Goal: Task Accomplishment & Management: Manage account settings

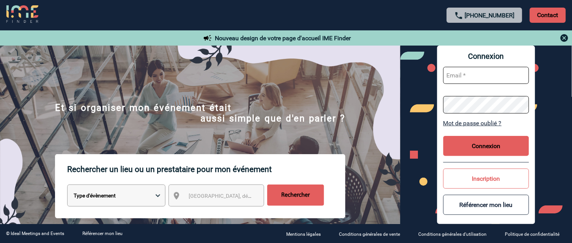
type input "[EMAIL_ADDRESS][DOMAIN_NAME]"
click at [493, 143] on button "Connexion" at bounding box center [486, 146] width 86 height 20
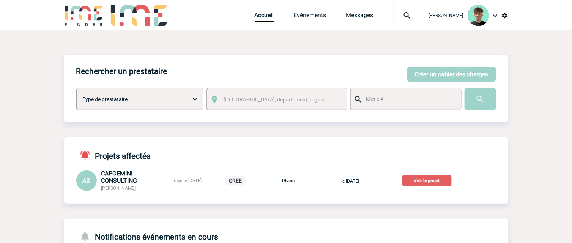
click at [323, 10] on div "Accueil Evénements Messages Projet, client Projet, client" at bounding box center [338, 15] width 167 height 30
click at [320, 14] on link "Evénements" at bounding box center [310, 16] width 33 height 11
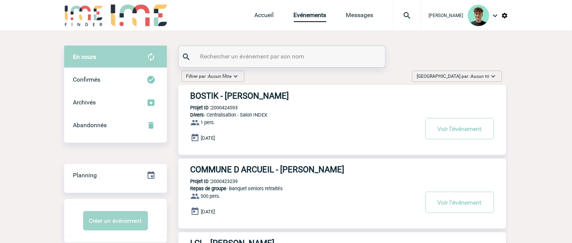
click at [272, 52] on input "text" at bounding box center [283, 56] width 169 height 11
paste input "2000424758"
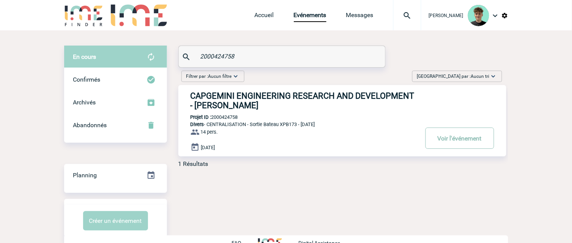
type input "2000424758"
click at [443, 142] on button "Voir l'événement" at bounding box center [459, 138] width 69 height 21
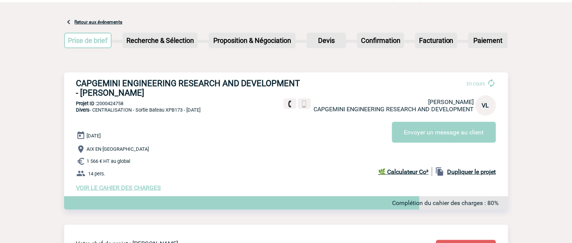
scroll to position [42, 0]
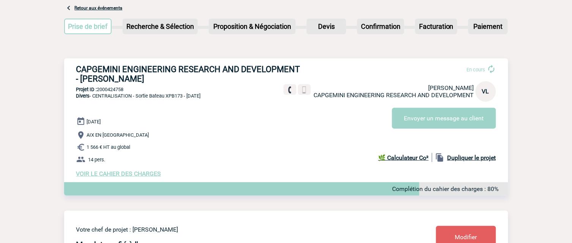
click at [131, 173] on span "VOIR LE CAHIER DES CHARGES" at bounding box center [118, 173] width 85 height 7
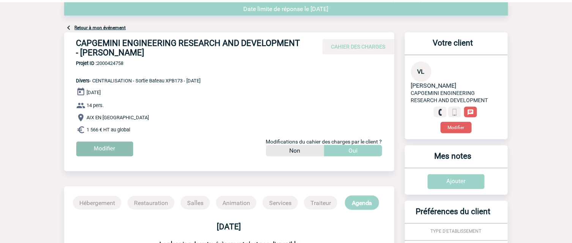
scroll to position [42, 0]
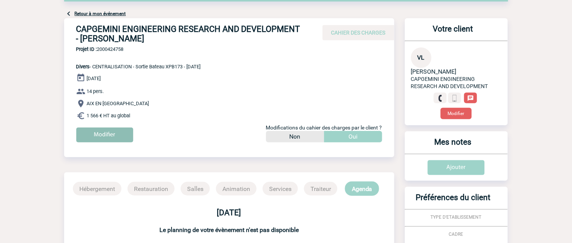
click at [107, 136] on input "Modifier" at bounding box center [104, 135] width 57 height 15
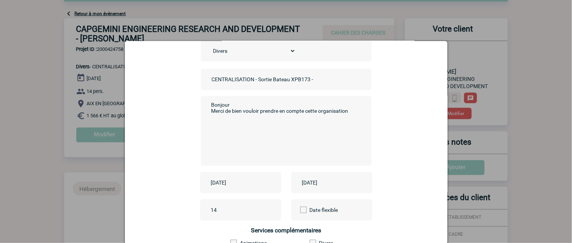
drag, startPoint x: 240, startPoint y: 184, endPoint x: 249, endPoint y: 179, distance: 9.5
click at [241, 184] on input "[DATE]" at bounding box center [235, 183] width 52 height 10
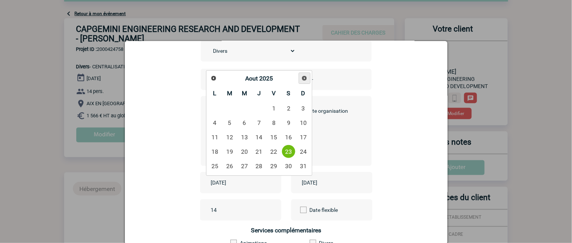
click at [307, 79] on span "Suivant" at bounding box center [304, 78] width 6 height 6
click at [300, 111] on link "7" at bounding box center [303, 108] width 14 height 14
type input "[DATE]"
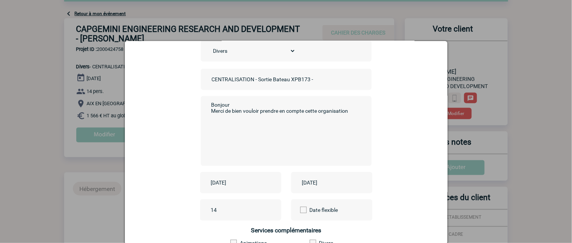
click at [333, 181] on input "[DATE]" at bounding box center [326, 183] width 52 height 10
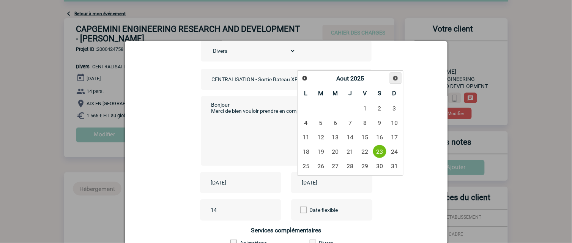
click at [393, 77] on span "Suivant" at bounding box center [395, 78] width 6 height 6
click at [391, 109] on link "7" at bounding box center [395, 108] width 14 height 14
type input "[DATE]"
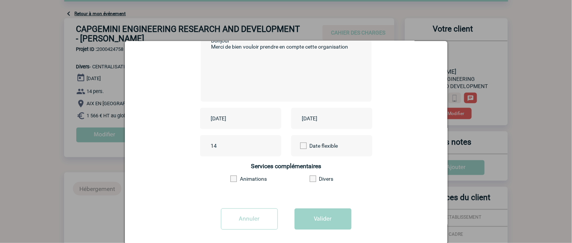
scroll to position [110, 0]
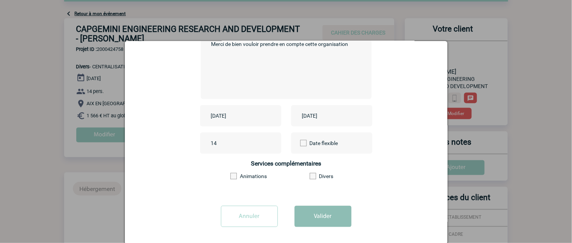
click at [303, 217] on button "Valider" at bounding box center [323, 216] width 57 height 21
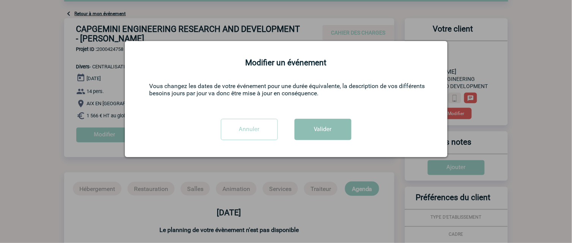
scroll to position [0, 0]
click at [341, 129] on button "Valider" at bounding box center [323, 129] width 57 height 21
